Goal: Transaction & Acquisition: Purchase product/service

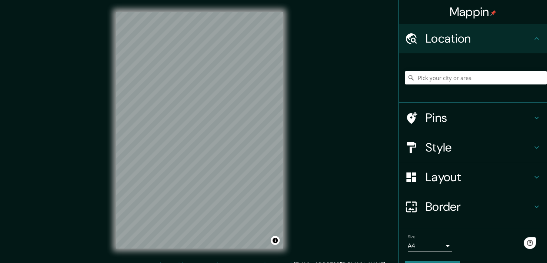
click at [418, 84] on div at bounding box center [476, 77] width 142 height 37
click at [422, 78] on input "Pick your city or area" at bounding box center [476, 77] width 142 height 13
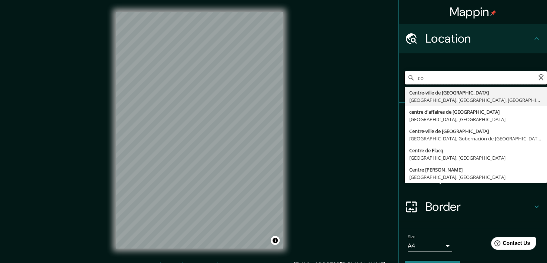
type input "c"
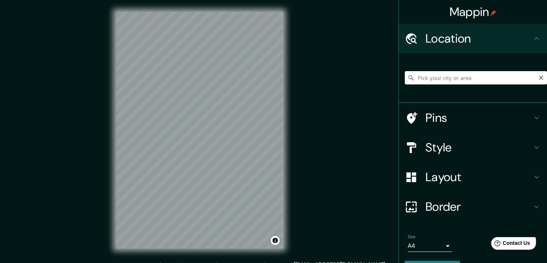
paste input "Av. [PERSON_NAME][STREET_ADDRESS]"
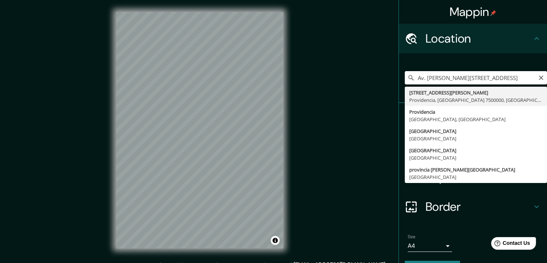
type input "[STREET_ADDRESS][PERSON_NAME]"
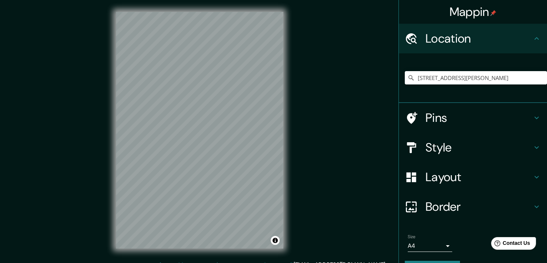
click at [479, 114] on h4 "Pins" at bounding box center [479, 117] width 107 height 15
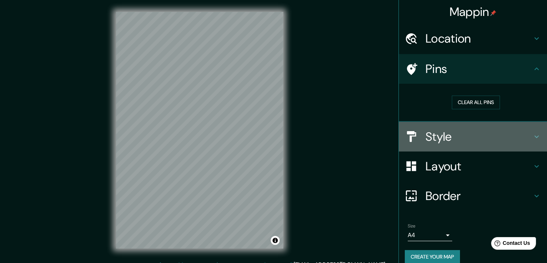
click at [457, 138] on h4 "Style" at bounding box center [479, 136] width 107 height 15
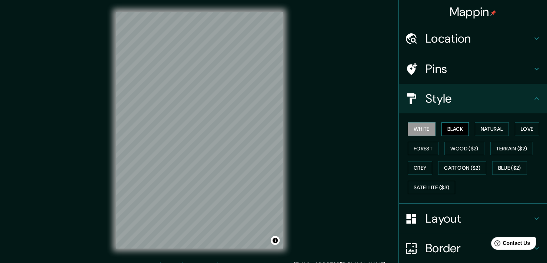
click at [453, 129] on button "Black" at bounding box center [455, 129] width 28 height 14
click at [477, 130] on button "Natural" at bounding box center [492, 129] width 34 height 14
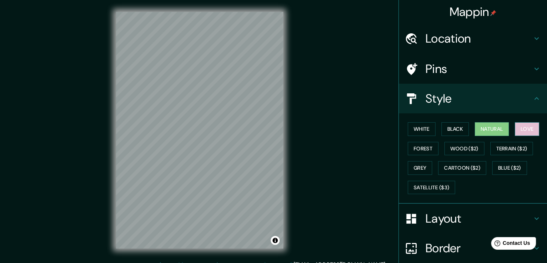
click at [524, 134] on button "Love" at bounding box center [527, 129] width 24 height 14
click at [425, 144] on button "Forest" at bounding box center [423, 149] width 31 height 14
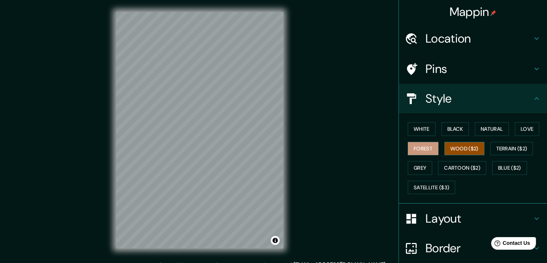
click at [460, 147] on button "Wood ($2)" at bounding box center [464, 149] width 40 height 14
click at [501, 148] on button "Terrain ($2)" at bounding box center [511, 149] width 43 height 14
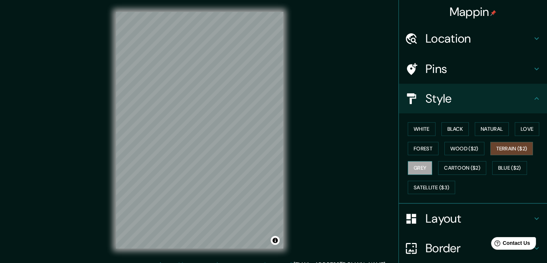
click at [408, 173] on button "Grey" at bounding box center [420, 168] width 24 height 14
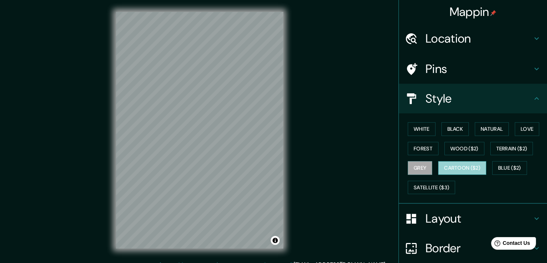
click at [448, 173] on button "Cartoon ($2)" at bounding box center [462, 168] width 48 height 14
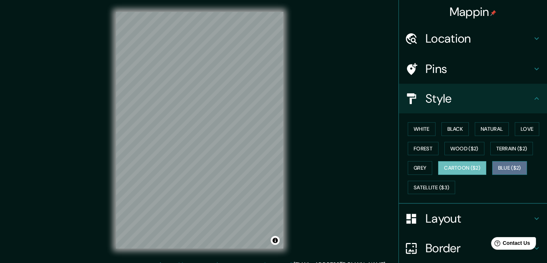
click at [506, 173] on button "Blue ($2)" at bounding box center [509, 168] width 35 height 14
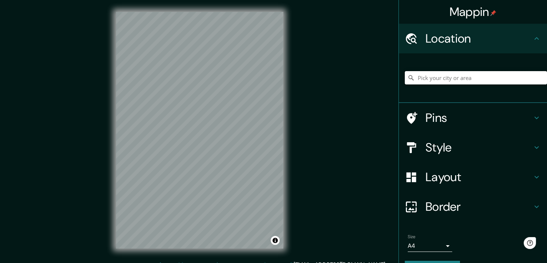
click at [476, 79] on input "Pick your city or area" at bounding box center [476, 77] width 142 height 13
paste input "Av. [PERSON_NAME][STREET_ADDRESS]"
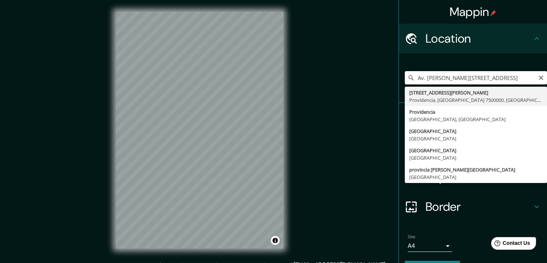
scroll to position [0, 56]
type input "[STREET_ADDRESS][PERSON_NAME]"
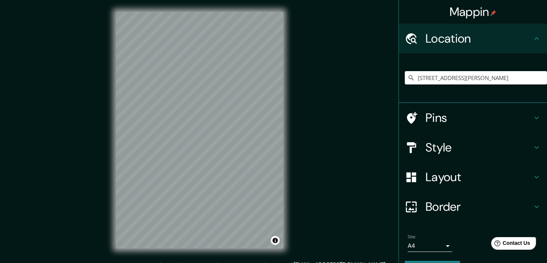
click at [475, 156] on div "Style" at bounding box center [473, 148] width 148 height 30
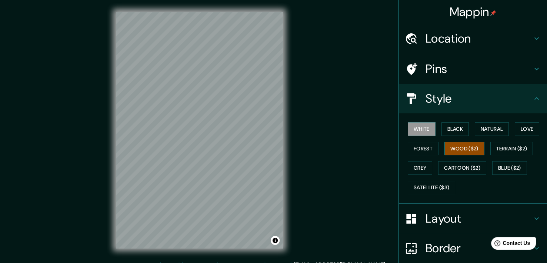
click at [471, 149] on button "Wood ($2)" at bounding box center [464, 149] width 40 height 14
click at [498, 166] on button "Blue ($2)" at bounding box center [509, 168] width 35 height 14
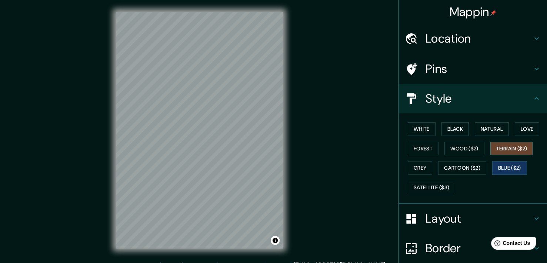
click at [502, 152] on button "Terrain ($2)" at bounding box center [511, 149] width 43 height 14
click at [440, 187] on button "Satellite ($3)" at bounding box center [431, 188] width 47 height 14
click at [503, 149] on button "Terrain ($2)" at bounding box center [511, 149] width 43 height 14
click at [469, 150] on button "Wood ($2)" at bounding box center [464, 149] width 40 height 14
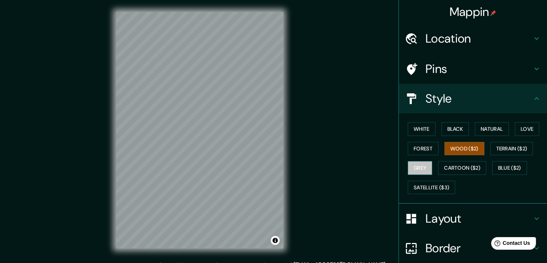
click at [411, 172] on button "Grey" at bounding box center [420, 168] width 24 height 14
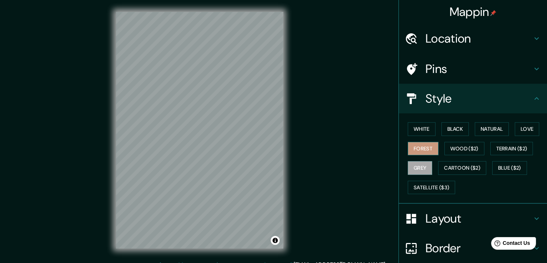
click at [419, 147] on button "Forest" at bounding box center [423, 149] width 31 height 14
click at [504, 147] on button "Terrain ($2)" at bounding box center [511, 149] width 43 height 14
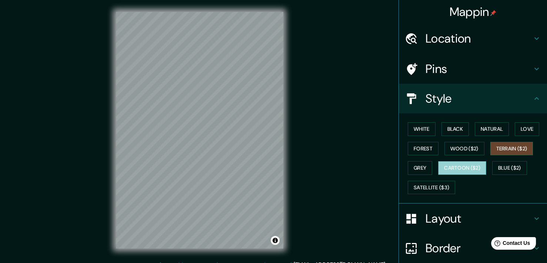
click at [472, 167] on button "Cartoon ($2)" at bounding box center [462, 168] width 48 height 14
click at [512, 151] on button "Terrain ($2)" at bounding box center [511, 149] width 43 height 14
click at [523, 133] on button "Love" at bounding box center [527, 129] width 24 height 14
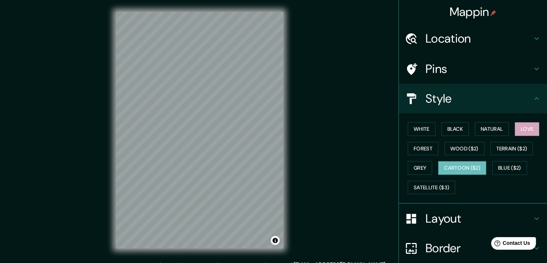
click at [439, 169] on button "Cartoon ($2)" at bounding box center [462, 168] width 48 height 14
click at [411, 168] on button "Grey" at bounding box center [420, 168] width 24 height 14
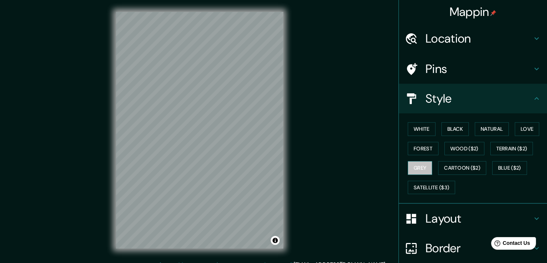
click at [412, 161] on button "Grey" at bounding box center [420, 168] width 24 height 14
click at [413, 159] on div "White Black Natural Love Forest Wood ($2) Terrain ($2) Grey Cartoon ($2) Blue (…" at bounding box center [476, 158] width 142 height 78
click at [420, 150] on button "Forest" at bounding box center [423, 149] width 31 height 14
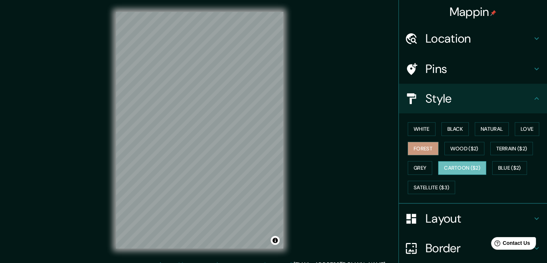
click at [468, 169] on button "Cartoon ($2)" at bounding box center [462, 168] width 48 height 14
click at [508, 169] on button "Blue ($2)" at bounding box center [509, 168] width 35 height 14
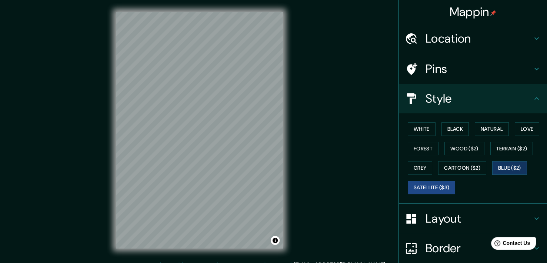
click at [442, 189] on button "Satellite ($3)" at bounding box center [431, 188] width 47 height 14
click at [451, 170] on button "Cartoon ($2)" at bounding box center [462, 168] width 48 height 14
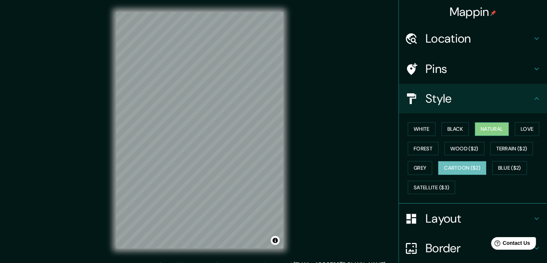
click at [486, 128] on button "Natural" at bounding box center [492, 129] width 34 height 14
click at [515, 127] on button "Love" at bounding box center [527, 129] width 24 height 14
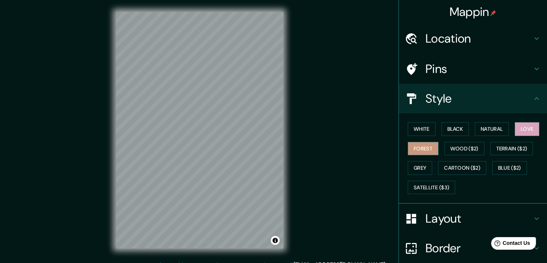
click at [422, 146] on button "Forest" at bounding box center [423, 149] width 31 height 14
click at [409, 168] on button "Grey" at bounding box center [420, 168] width 24 height 14
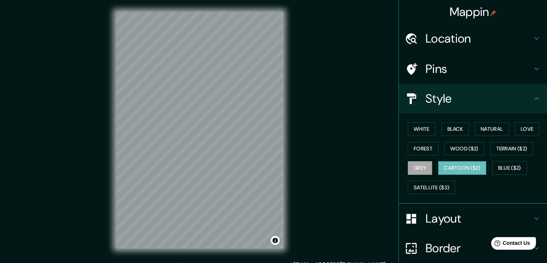
click at [471, 168] on button "Cartoon ($2)" at bounding box center [462, 168] width 48 height 14
click at [426, 164] on button "Grey" at bounding box center [420, 168] width 24 height 14
click at [458, 158] on div "White Black Natural Love Forest Wood ($2) Terrain ($2) Grey Cartoon ($2) Blue (…" at bounding box center [476, 158] width 142 height 78
click at [460, 164] on button "Cartoon ($2)" at bounding box center [462, 168] width 48 height 14
click at [513, 170] on button "Blue ($2)" at bounding box center [509, 168] width 35 height 14
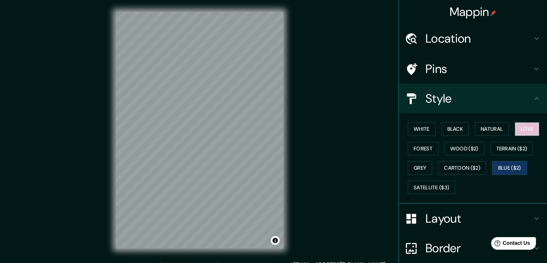
click at [515, 128] on button "Love" at bounding box center [527, 129] width 24 height 14
click at [502, 169] on button "Blue ($2)" at bounding box center [509, 168] width 35 height 14
click at [451, 171] on button "Cartoon ($2)" at bounding box center [462, 168] width 48 height 14
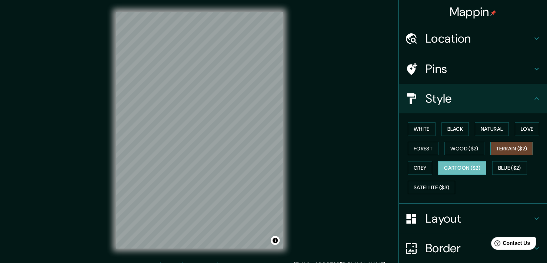
click at [497, 147] on button "Terrain ($2)" at bounding box center [511, 149] width 43 height 14
click at [460, 147] on button "Wood ($2)" at bounding box center [464, 149] width 40 height 14
